Goal: Answer question/provide support: Share knowledge or assist other users

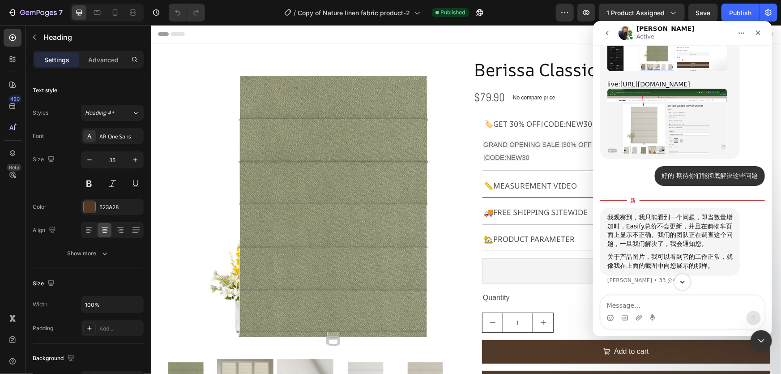
scroll to position [9799, 0]
click at [686, 278] on icon "Scroll to bottom" at bounding box center [682, 282] width 8 height 8
drag, startPoint x: 658, startPoint y: 230, endPoint x: 681, endPoint y: 226, distance: 24.0
click at [675, 226] on div "我观察到，我只能看到一个问题，即当数量增加时，Easify总价不会更新，并且在购物车页面上显示不正确。我们的团队正在调查这个问题，一旦我们解决了，我会通知您。" at bounding box center [669, 230] width 125 height 35
click at [684, 226] on div "我观察到，我只能看到一个问题，即当数量增加时，Easify总价不会更新，并且在购物车页面上显示不正确。我们的团队正在调查这个问题，一旦我们解决了，我会通知您。" at bounding box center [669, 230] width 125 height 35
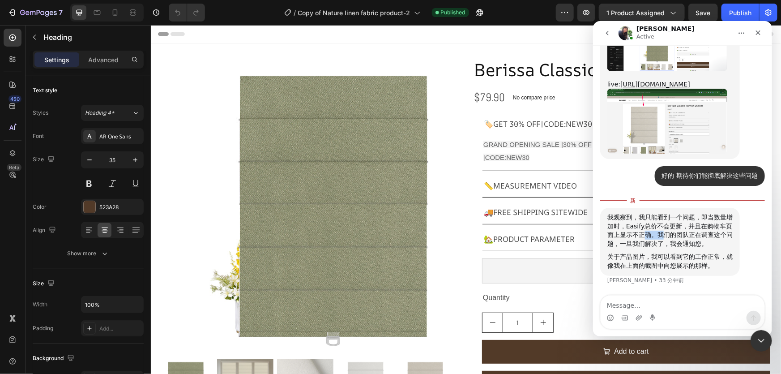
drag, startPoint x: 646, startPoint y: 233, endPoint x: 664, endPoint y: 233, distance: 17.9
click at [664, 233] on div "我观察到，我只能看到一个问题，即当数量增加时，Easify总价不会更新，并且在购物车页面上显示不正确。我们的团队正在调查这个问题，一旦我们解决了，我会通知您。" at bounding box center [669, 230] width 125 height 35
click at [654, 246] on div "我观察到，我只能看到一个问题，即当数量增加时，Easify总价不会更新，并且在购物车页面上显示不正确。我们的团队正在调查这个问题，一旦我们解决了，我会通知您。" at bounding box center [669, 230] width 125 height 35
click at [647, 256] on div "关于产品图片，我可以看到它的工作正常，就像我在上面的截图中向您展示的那样。" at bounding box center [669, 260] width 125 height 17
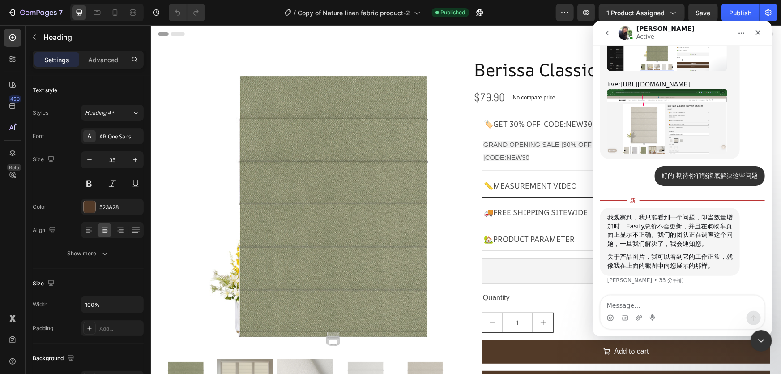
click at [668, 253] on div "关于产品图片，我可以看到它的工作正常，就像我在上面的截图中向您展示的那样。" at bounding box center [669, 260] width 125 height 17
click at [717, 250] on div "Tina说…" at bounding box center [669, 250] width 125 height 4
drag, startPoint x: 638, startPoint y: 215, endPoint x: 675, endPoint y: 218, distance: 36.8
click at [673, 217] on div "我观察到，我只能看到一个问题，即当数量增加时，Easify总价不会更新，并且在购物车页面上显示不正确。我们的团队正在调查这个问题，一旦我们解决了，我会通知您。" at bounding box center [669, 230] width 125 height 35
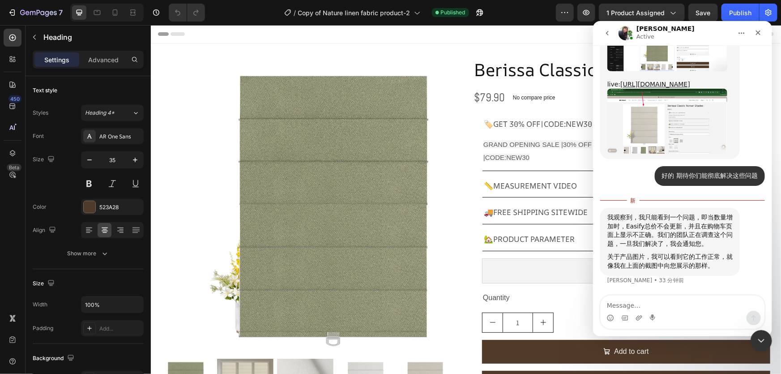
click at [688, 219] on div "我观察到，我只能看到一个问题，即当数量增加时，Easify总价不会更新，并且在购物车页面上显示不正确。我们的团队正在调查这个问题，一旦我们解决了，我会通知您。" at bounding box center [669, 230] width 125 height 35
drag, startPoint x: 700, startPoint y: 213, endPoint x: 689, endPoint y: 225, distance: 16.2
click at [689, 225] on div "我观察到，我只能看到一个问题，即当数量增加时，Easify总价不会更新，并且在购物车页面上显示不正确。我们的团队正在调查这个问题，一旦我们解决了，我会通知您。" at bounding box center [669, 230] width 125 height 35
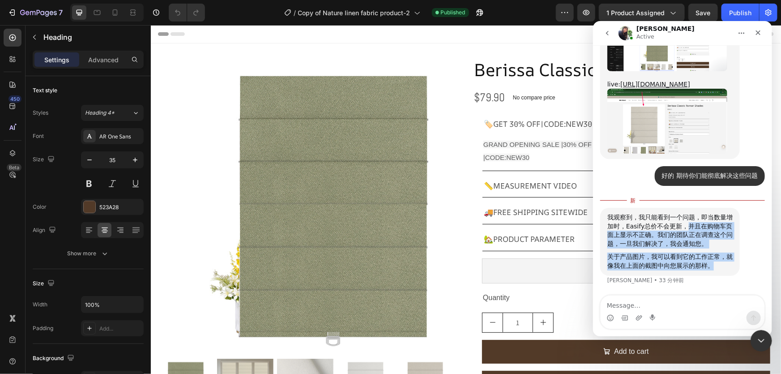
drag, startPoint x: 687, startPoint y: 225, endPoint x: 729, endPoint y: 266, distance: 58.3
click at [729, 266] on div "我观察到，我只能看到一个问题，即当数量增加时，Easify总价不会更新，并且在购物车页面上显示不正确。我们的团队正在调查这个问题，一旦我们解决了，我会通知您。…" at bounding box center [669, 241] width 125 height 57
click at [713, 245] on div "我观察到，我只能看到一个问题，即当数量增加时，Easify总价不会更新，并且在购物车页面上显示不正确。我们的团队正在调查这个问题，一旦我们解决了，我会通知您。" at bounding box center [669, 230] width 125 height 35
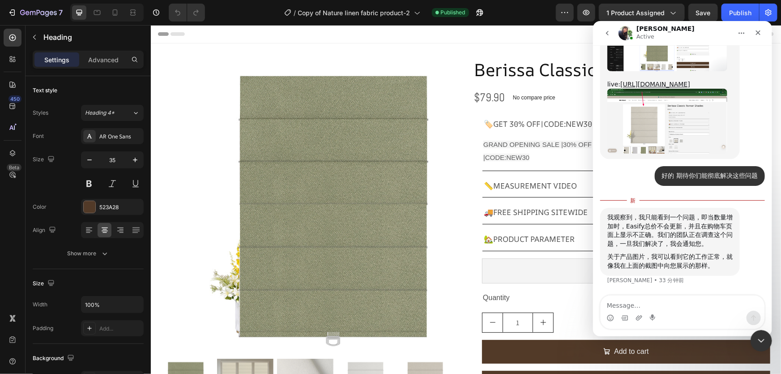
click at [717, 244] on div "我观察到，我只能看到一个问题，即当数量增加时，Easify总价不会更新，并且在购物车页面上显示不正确。我们的团队正在调查这个问题，一旦我们解决了，我会通知您。" at bounding box center [669, 230] width 125 height 35
click at [707, 13] on span "Save" at bounding box center [703, 13] width 15 height 8
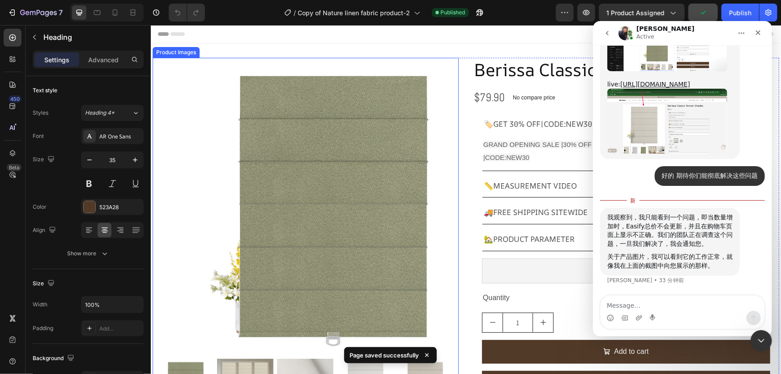
click at [290, 165] on img at bounding box center [330, 205] width 297 height 297
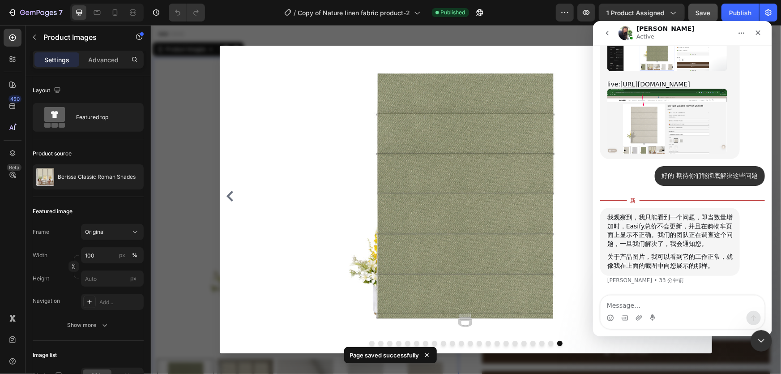
click at [190, 153] on div at bounding box center [465, 199] width 630 height 349
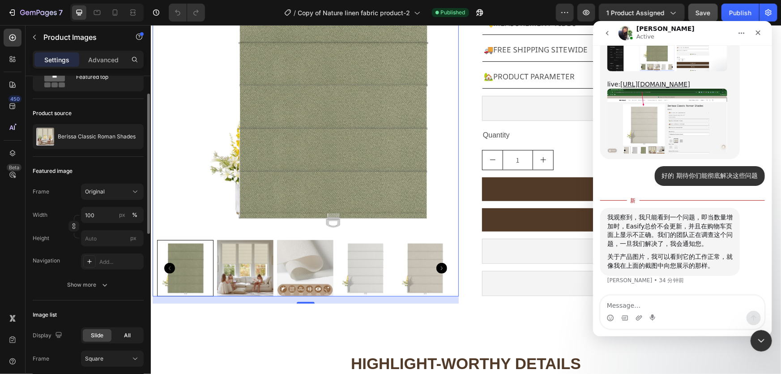
scroll to position [122, 0]
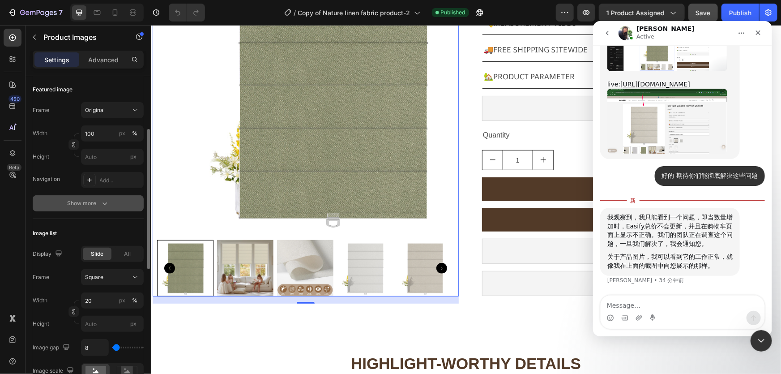
click at [94, 201] on div "Show more" at bounding box center [89, 203] width 42 height 9
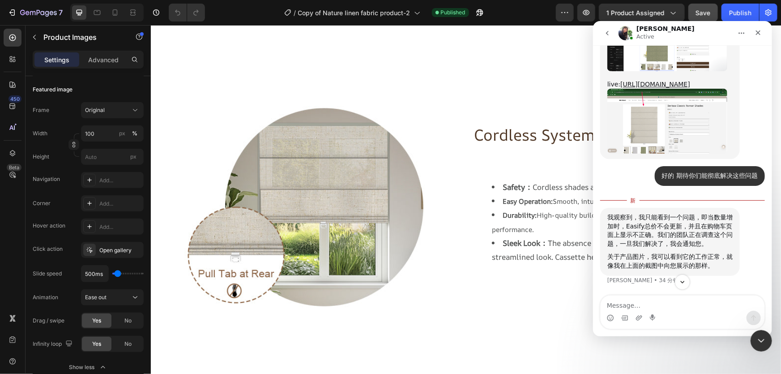
scroll to position [9433, 0]
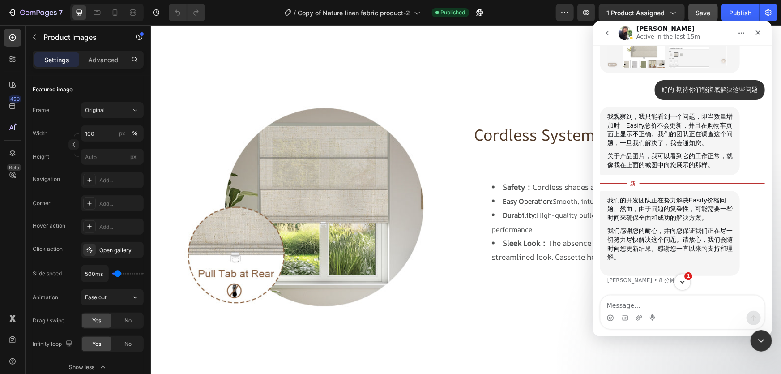
click at [682, 278] on icon "Scroll to bottom" at bounding box center [682, 282] width 8 height 8
click at [691, 248] on div "我们感谢您的耐心，并向您保证我们正在尽一切努力尽快解决这个问题。请放心，我们会随时向您更新结果。感谢您一直以来的支持和理解。 ﻿​" at bounding box center [669, 248] width 125 height 44
click at [661, 250] on div "我们感谢您的耐心，并向您保证我们正在尽一切努力尽快解决这个问题。请放心，我们会随时向您更新结果。感谢您一直以来的支持和理解。 ﻿​" at bounding box center [669, 248] width 125 height 44
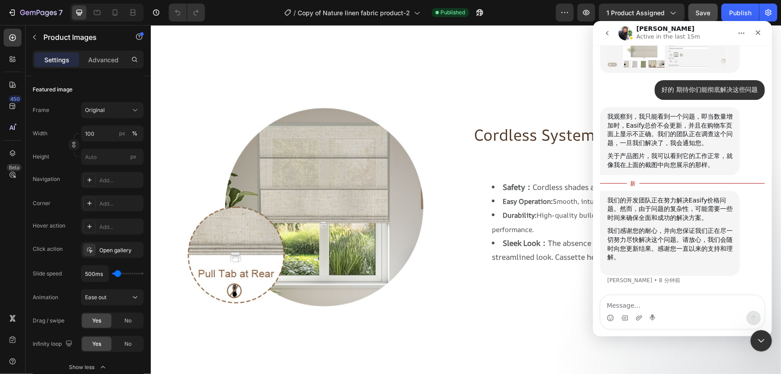
click at [668, 238] on div "我们感谢您的耐心，并向您保证我们正在尽一切努力尽快解决这个问题。请放心，我们会随时向您更新结果。感谢您一直以来的支持和理解。 ﻿​" at bounding box center [669, 248] width 125 height 44
drag, startPoint x: 668, startPoint y: 238, endPoint x: 680, endPoint y: 240, distance: 11.9
click at [669, 238] on div "我们感谢您的耐心，并向您保证我们正在尽一切努力尽快解决这个问题。请放心，我们会随时向您更新结果。感谢您一直以来的支持和理解。 ﻿​" at bounding box center [669, 248] width 125 height 44
click at [697, 239] on div "我们感谢您的耐心，并向您保证我们正在尽一切努力尽快解决这个问题。请放心，我们会随时向您更新结果。感谢您一直以来的支持和理解。 ﻿​" at bounding box center [669, 248] width 125 height 44
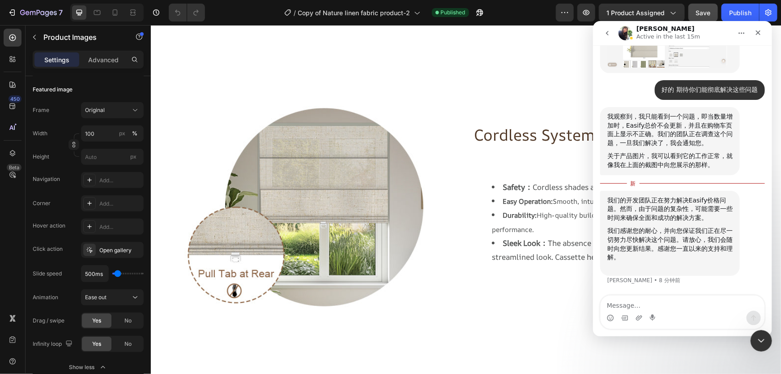
click at [642, 249] on div "我们感谢您的耐心，并向您保证我们正在尽一切努力尽快解决这个问题。请放心，我们会随时向您更新结果。感谢您一直以来的支持和理解。 ﻿​" at bounding box center [669, 248] width 125 height 44
click at [661, 244] on div "我们感谢您的耐心，并向您保证我们正在尽一切努力尽快解决这个问题。请放心，我们会随时向您更新结果。感谢您一直以来的支持和理解。 ﻿​" at bounding box center [669, 248] width 125 height 44
drag, startPoint x: 661, startPoint y: 244, endPoint x: 674, endPoint y: 244, distance: 13.0
click at [661, 244] on div "我们感谢您的耐心，并向您保证我们正在尽一切努力尽快解决这个问题。请放心，我们会随时向您更新结果。感谢您一直以来的支持和理解。 ﻿​" at bounding box center [669, 248] width 125 height 44
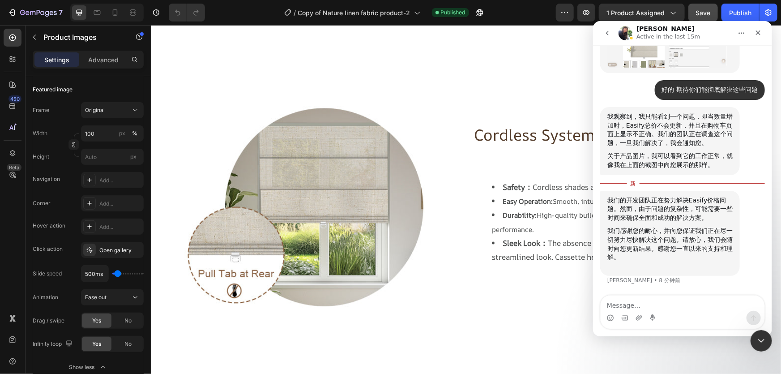
click at [678, 244] on div "我们感谢您的耐心，并向您保证我们正在尽一切努力尽快解决这个问题。请放心，我们会随时向您更新结果。感谢您一直以来的支持和理解。 ﻿​" at bounding box center [669, 248] width 125 height 44
click at [682, 245] on div "我们感谢您的耐心，并向您保证我们正在尽一切努力尽快解决这个问题。请放心，我们会随时向您更新结果。感谢您一直以来的支持和理解。 ﻿​" at bounding box center [669, 248] width 125 height 44
click at [632, 302] on textarea "Message…" at bounding box center [682, 302] width 164 height 15
drag, startPoint x: 683, startPoint y: 246, endPoint x: 690, endPoint y: 253, distance: 9.8
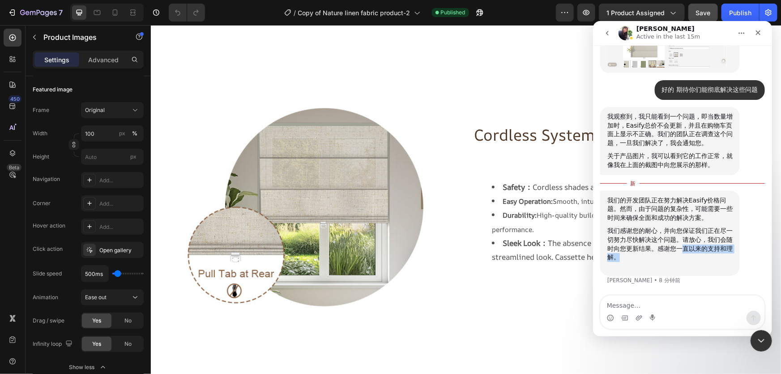
click at [712, 259] on div "我们感谢您的耐心，并向您保证我们正在尽一切努力尽快解决这个问题。请放心，我们会随时向您更新结果。感谢您一直以来的支持和理解。 ﻿​" at bounding box center [669, 248] width 125 height 44
click at [679, 251] on div "我们感谢您的耐心，并向您保证我们正在尽一切努力尽快解决这个问题。请放心，我们会随时向您更新结果。感谢您一直以来的支持和理解。 ﻿​" at bounding box center [669, 248] width 125 height 44
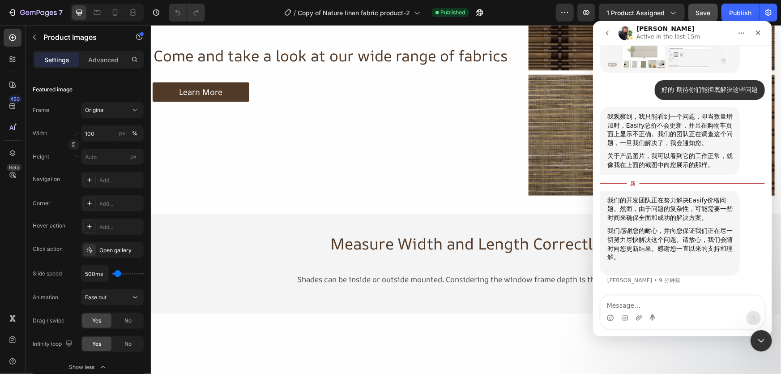
scroll to position [1343, 0]
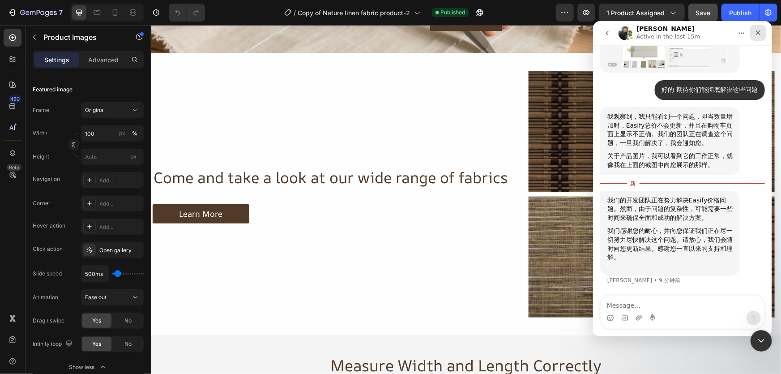
click at [758, 33] on icon "关闭" at bounding box center [758, 32] width 5 height 5
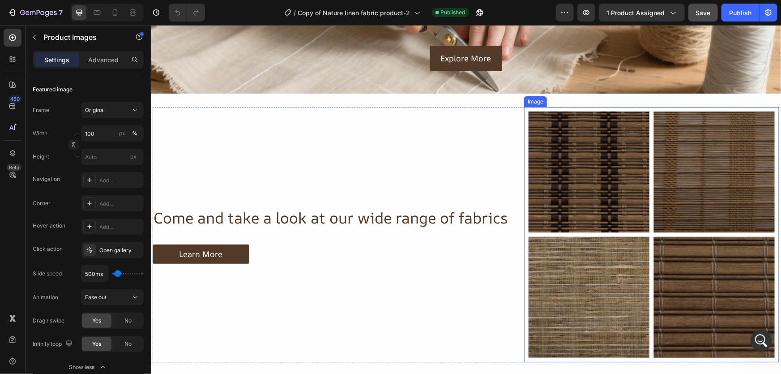
scroll to position [1303, 0]
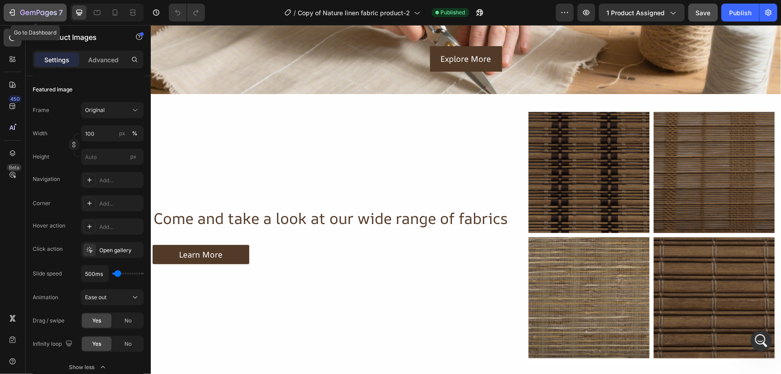
click at [21, 7] on div "7" at bounding box center [41, 12] width 43 height 11
